Goal: Find contact information: Find contact information

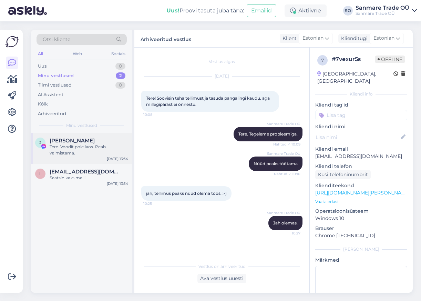
click at [96, 134] on div "J Jekaterina Dubinina Tere. Voodit pole laos. Peab valmistama. Sep 8 13:34" at bounding box center [81, 148] width 101 height 31
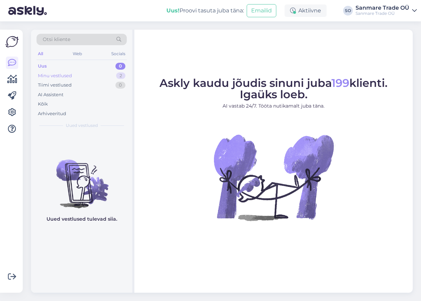
click at [106, 76] on div "Minu vestlused 2" at bounding box center [82, 76] width 90 height 10
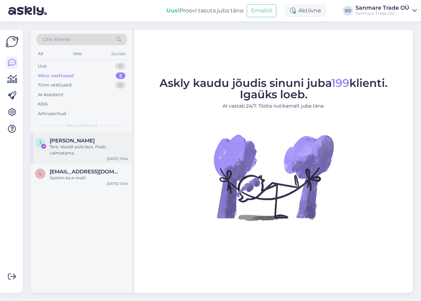
click at [78, 142] on span "[PERSON_NAME]" at bounding box center [72, 140] width 45 height 6
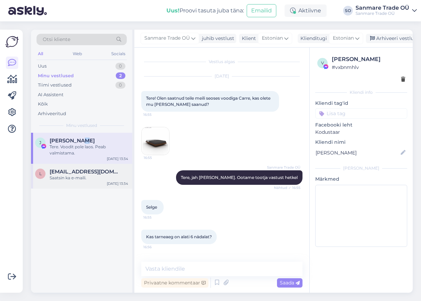
scroll to position [770, 0]
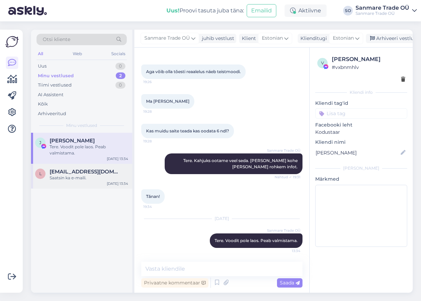
click at [81, 170] on span "[EMAIL_ADDRESS][DOMAIN_NAME]" at bounding box center [86, 171] width 72 height 6
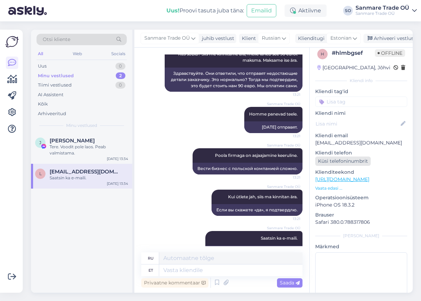
scroll to position [23, 0]
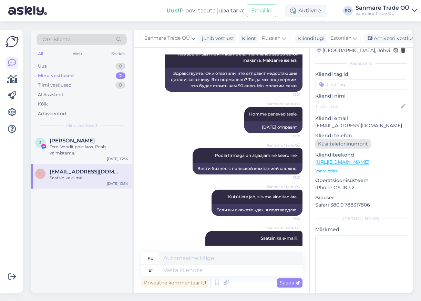
click at [348, 142] on div "Küsi telefoninumbrit" at bounding box center [342, 143] width 55 height 9
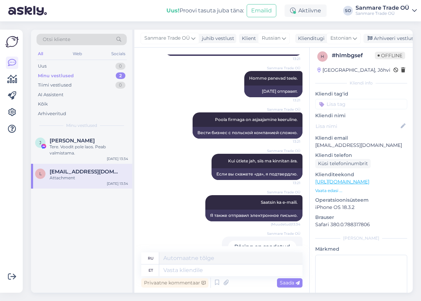
scroll to position [0, 0]
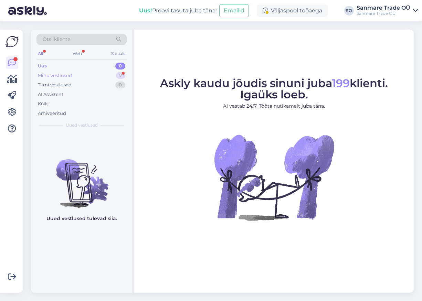
click at [92, 77] on div "Minu vestlused 2" at bounding box center [82, 76] width 90 height 10
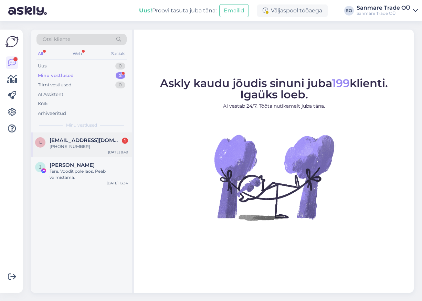
click at [80, 140] on span "[EMAIL_ADDRESS][DOMAIN_NAME]" at bounding box center [86, 140] width 72 height 6
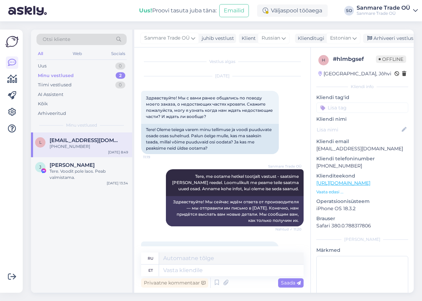
scroll to position [2034, 0]
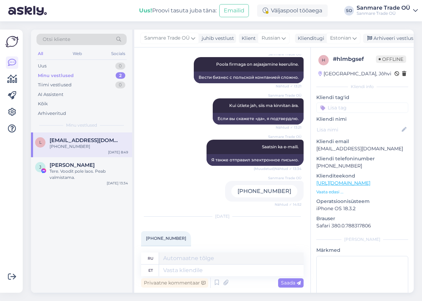
click at [338, 149] on p "[EMAIL_ADDRESS][DOMAIN_NAME]" at bounding box center [363, 148] width 92 height 7
click at [345, 147] on p "[EMAIL_ADDRESS][DOMAIN_NAME]" at bounding box center [363, 148] width 92 height 7
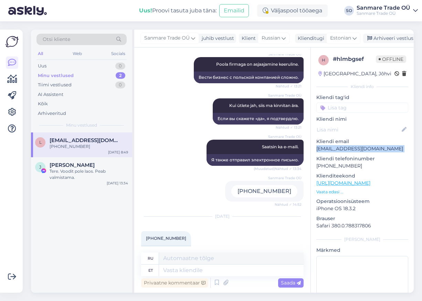
click at [345, 148] on p "[EMAIL_ADDRESS][DOMAIN_NAME]" at bounding box center [363, 148] width 92 height 7
copy p "[EMAIL_ADDRESS][DOMAIN_NAME]"
